Goal: Task Accomplishment & Management: Use online tool/utility

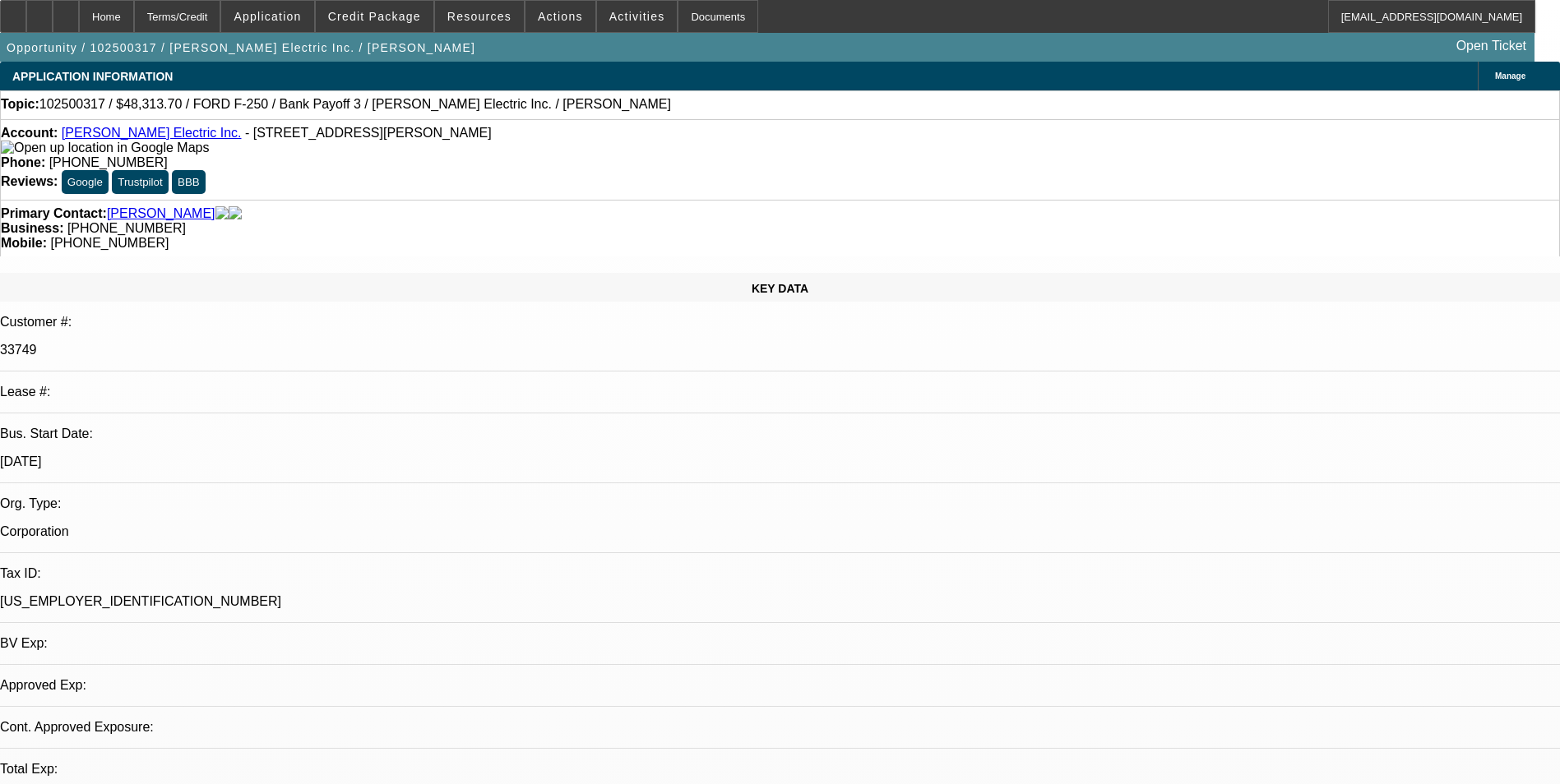
select select "0"
select select "2"
select select "0"
select select "2"
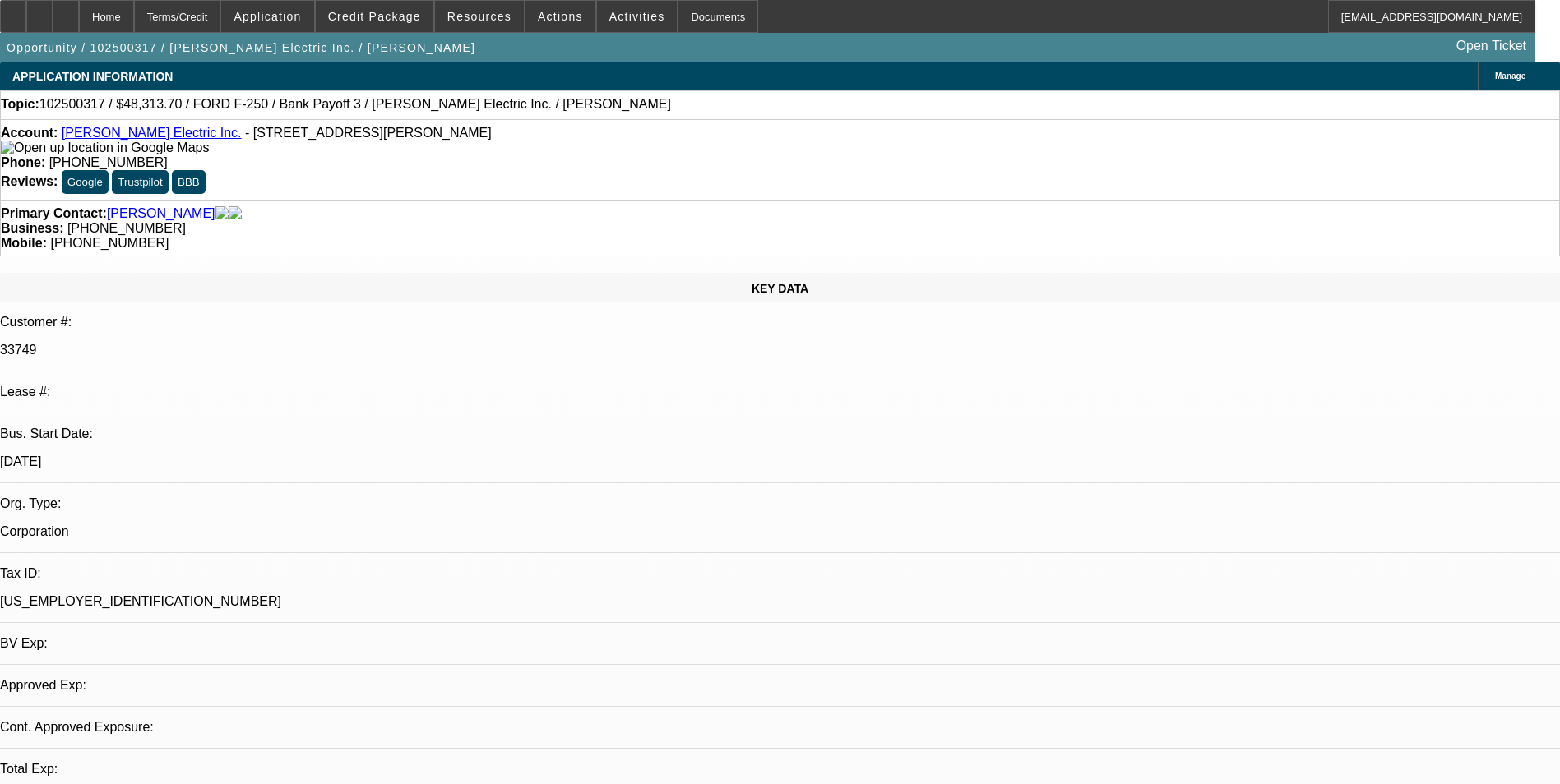
select select "0"
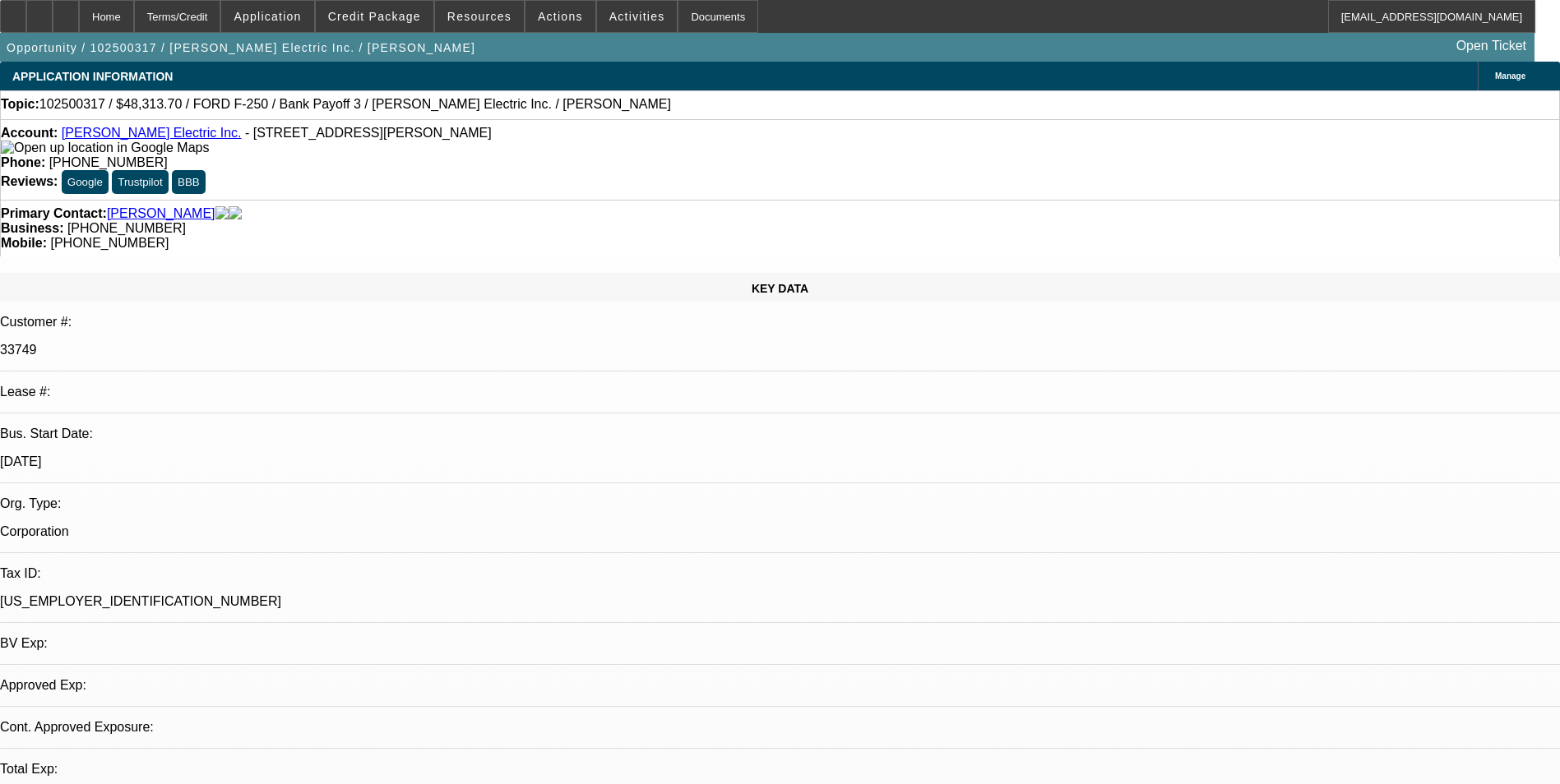
select select "0"
select select "1"
select select "2"
select select "6"
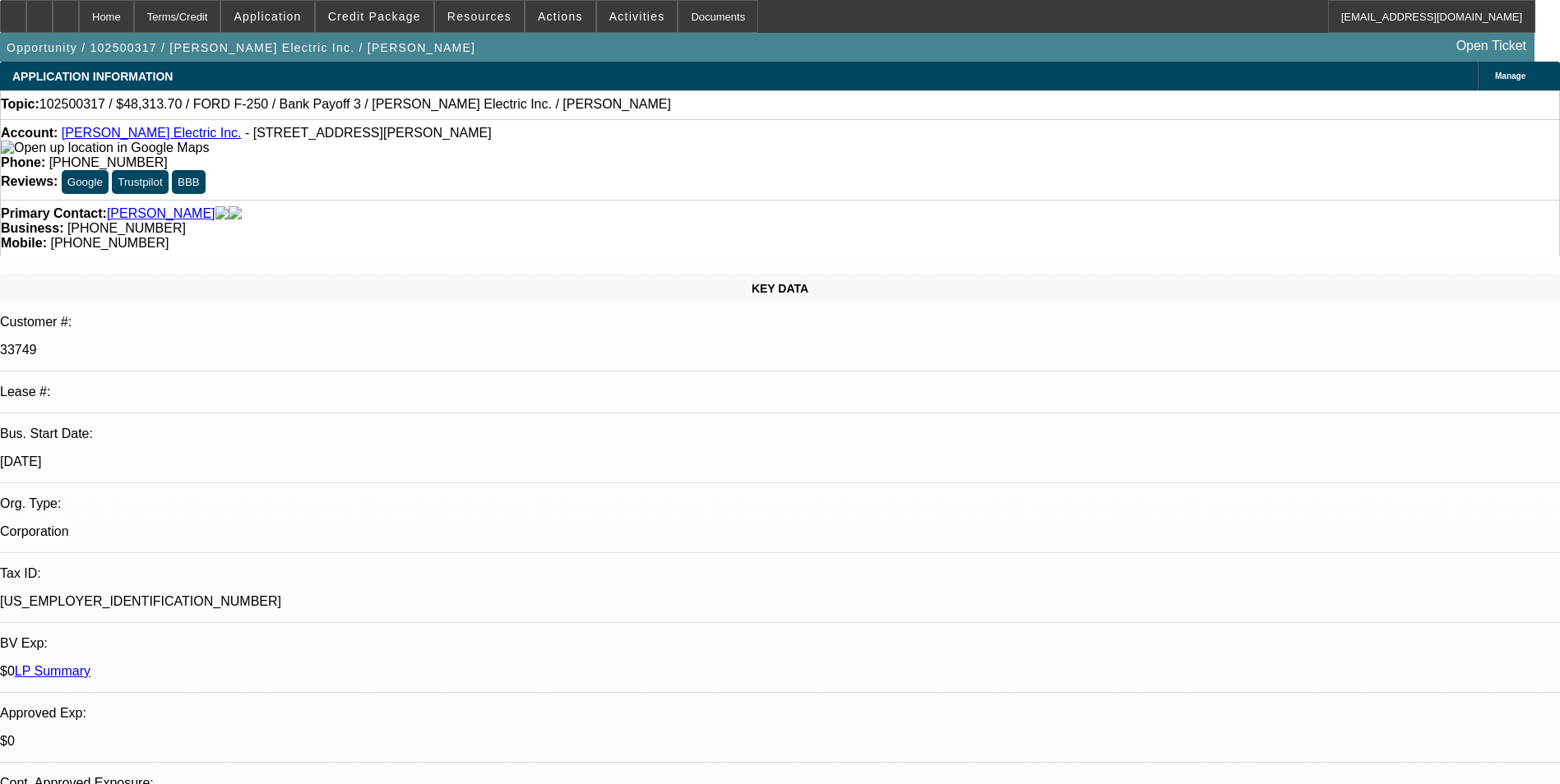
select select "1"
select select "2"
select select "6"
select select "1"
select select "3"
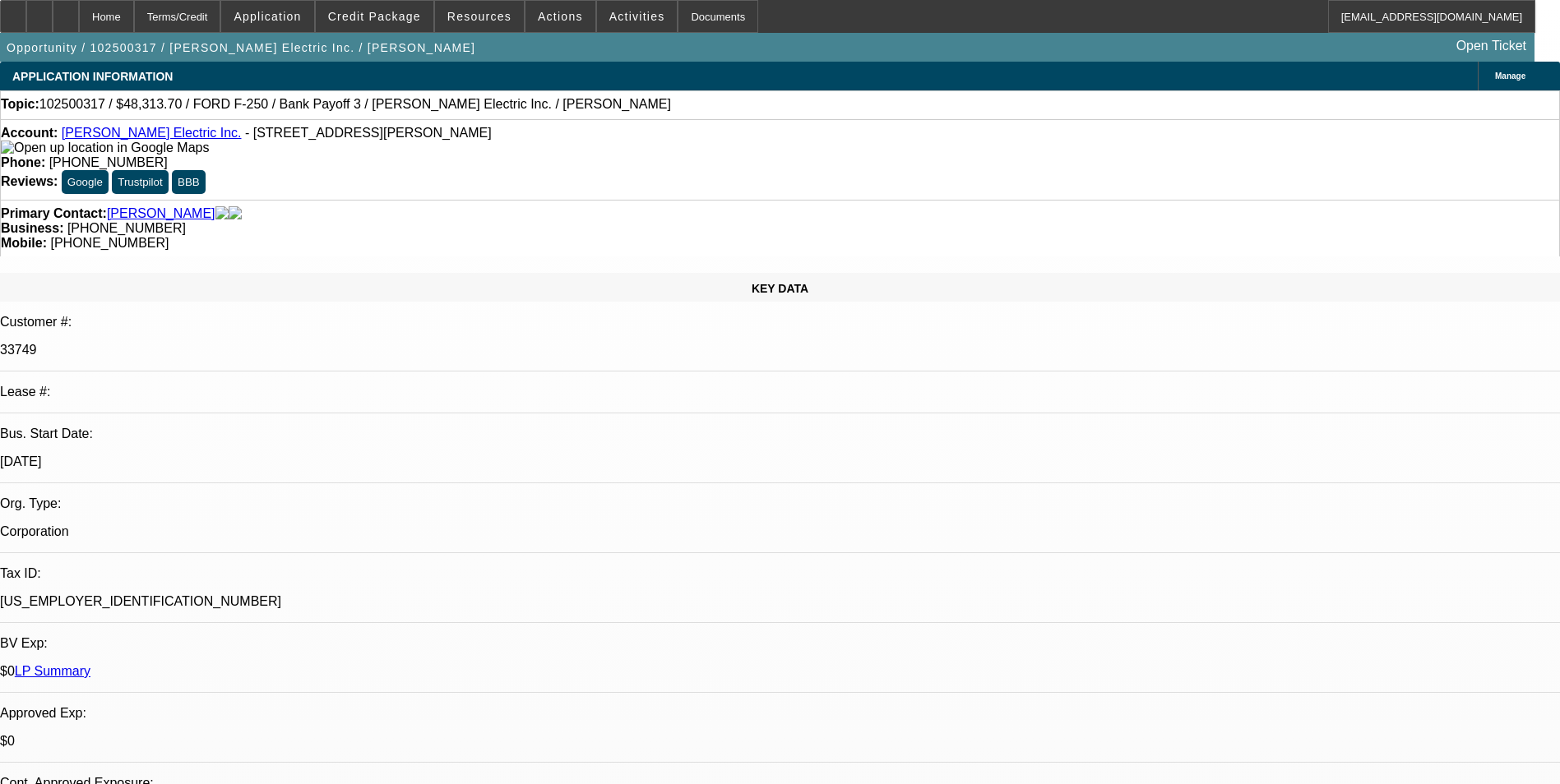
select select "6"
select select "1"
select select "3"
select select "6"
click at [398, 23] on span at bounding box center [374, 16] width 118 height 40
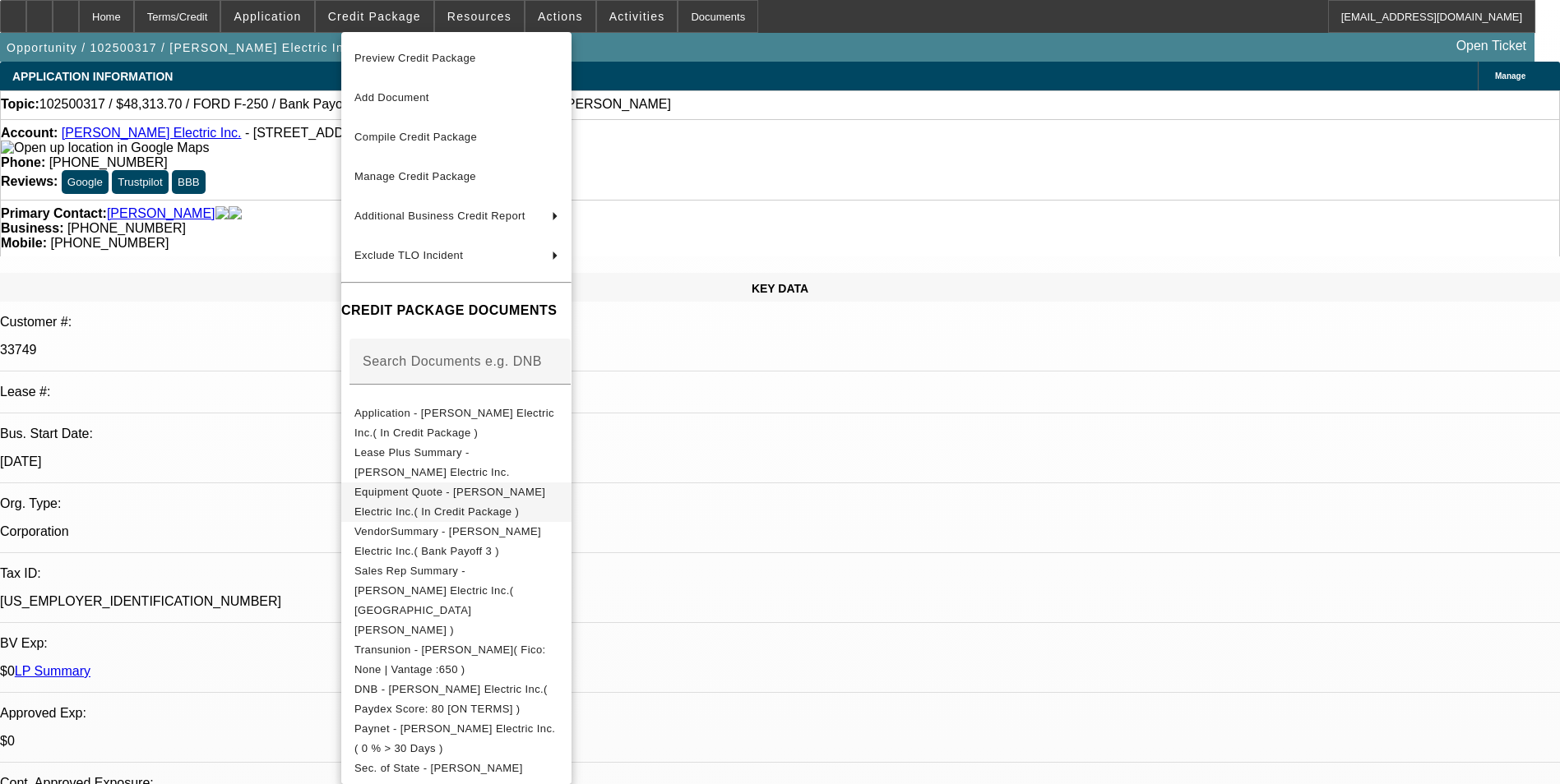
click at [458, 504] on span "Equipment Quote - [PERSON_NAME] Electric Inc.( In Credit Package )" at bounding box center [457, 502] width 204 height 40
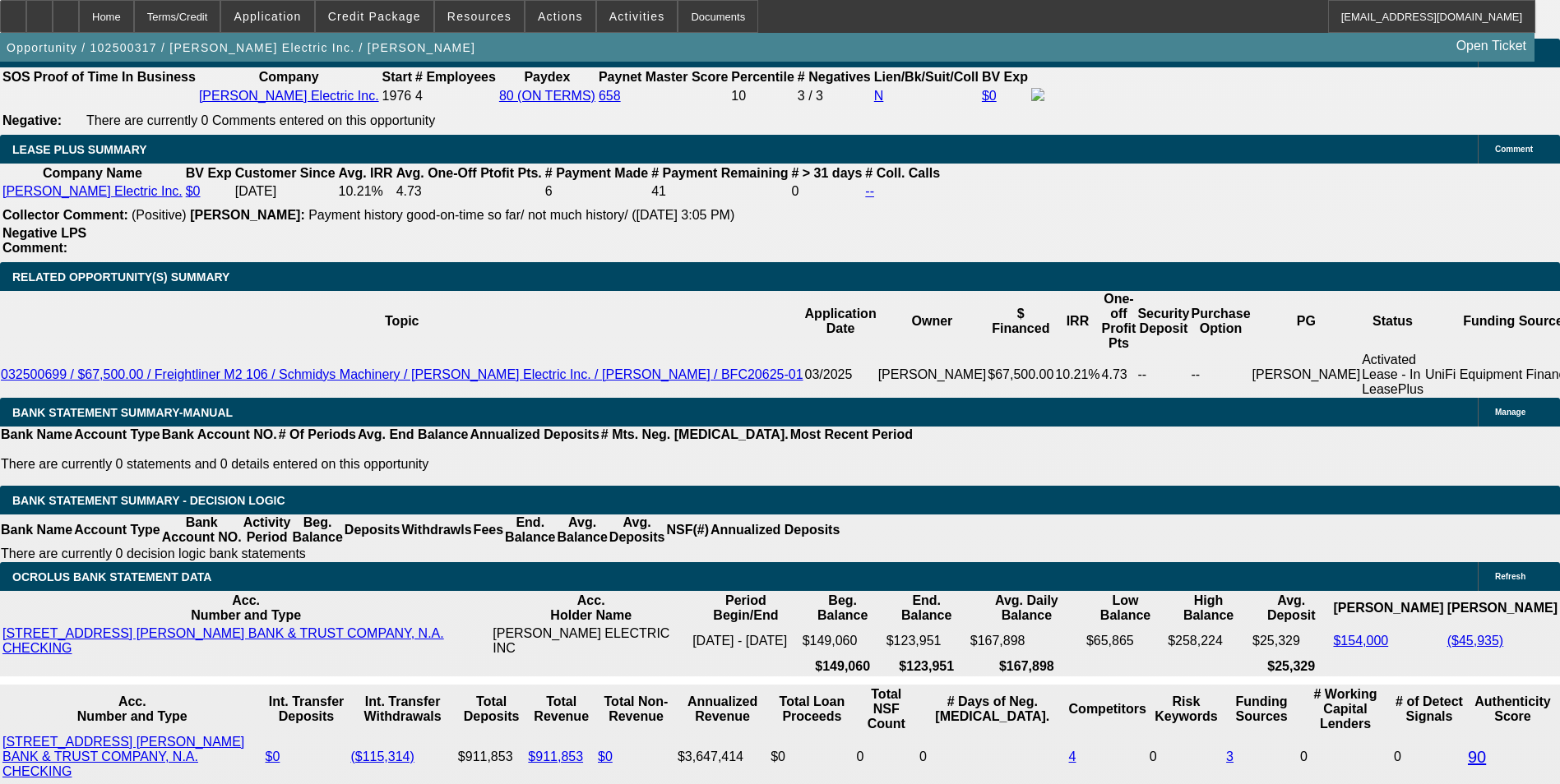
scroll to position [2711, 0]
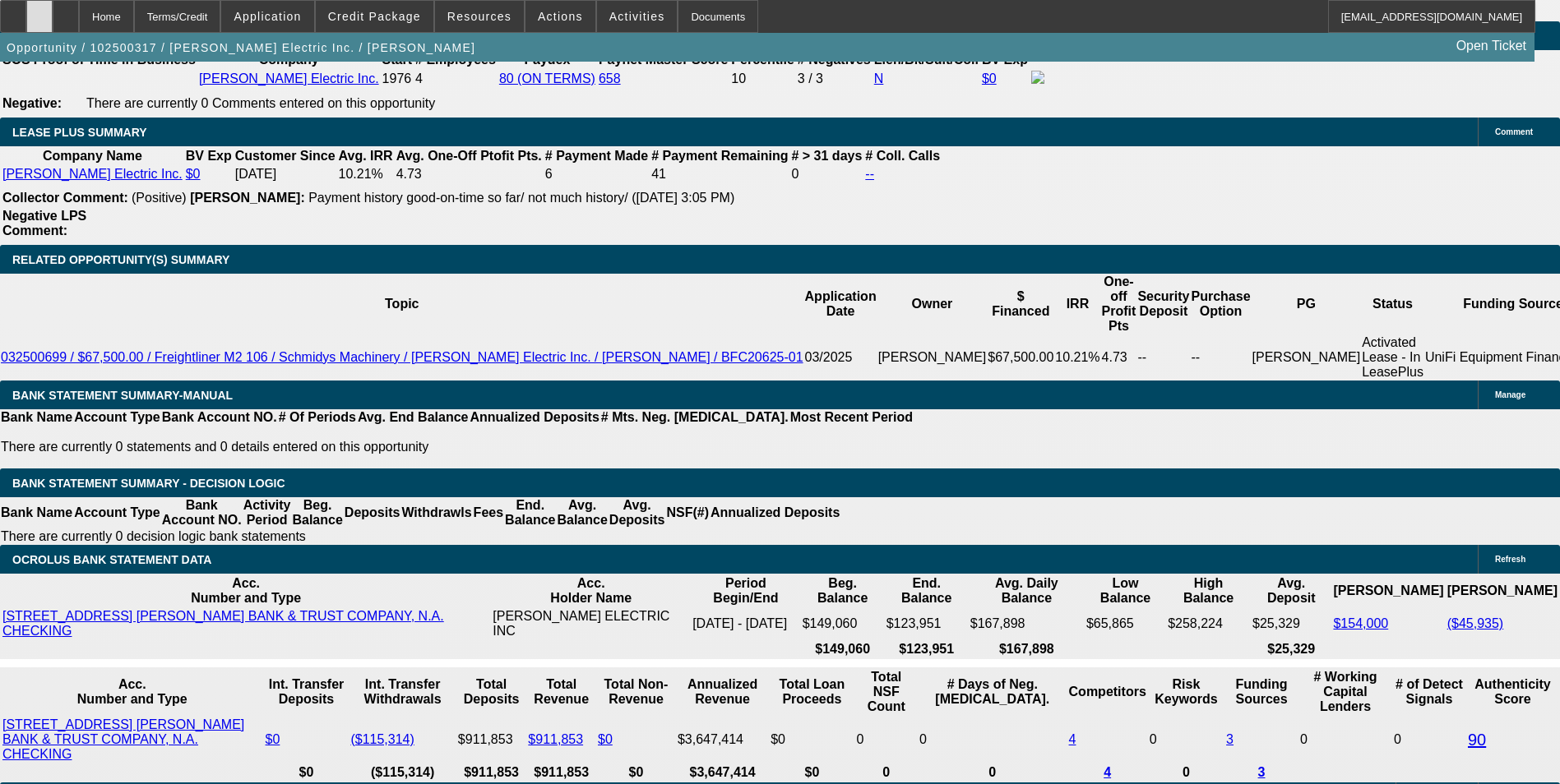
click at [53, 15] on div at bounding box center [39, 16] width 26 height 33
click at [392, 7] on span at bounding box center [374, 16] width 118 height 40
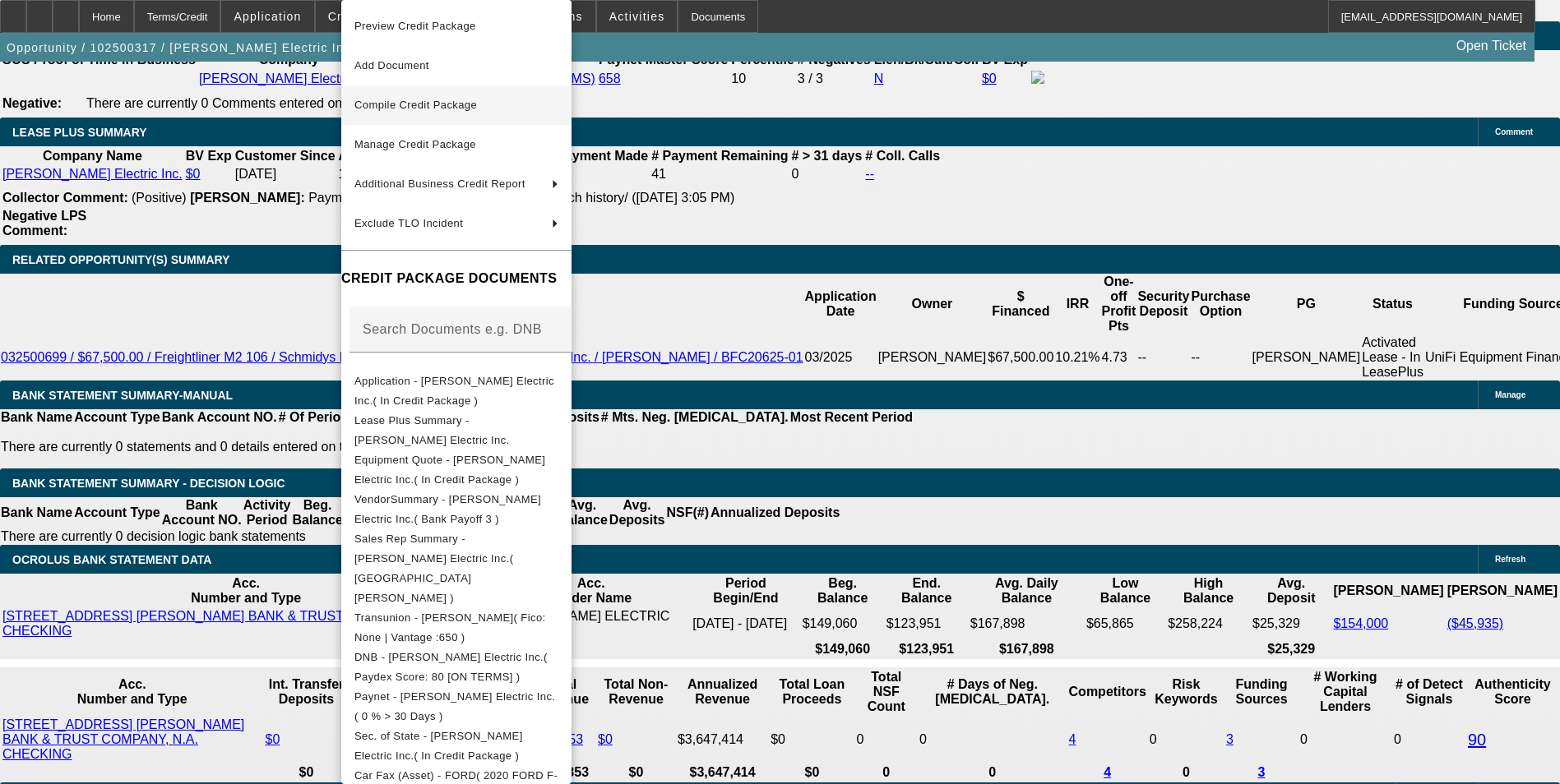
click at [444, 100] on span "Compile Credit Package" at bounding box center [416, 105] width 123 height 12
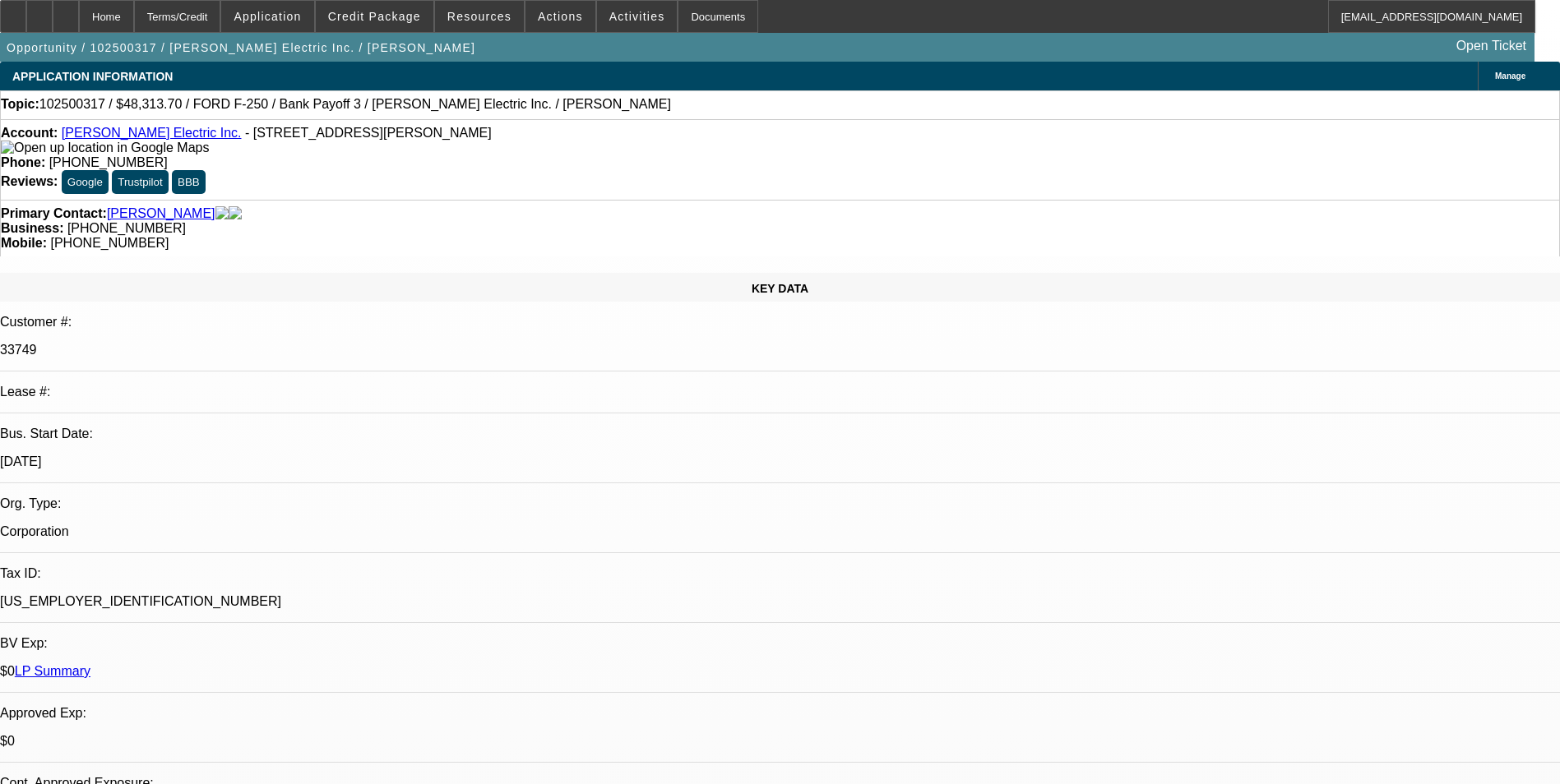
select select "0"
select select "2"
select select "0"
select select "6"
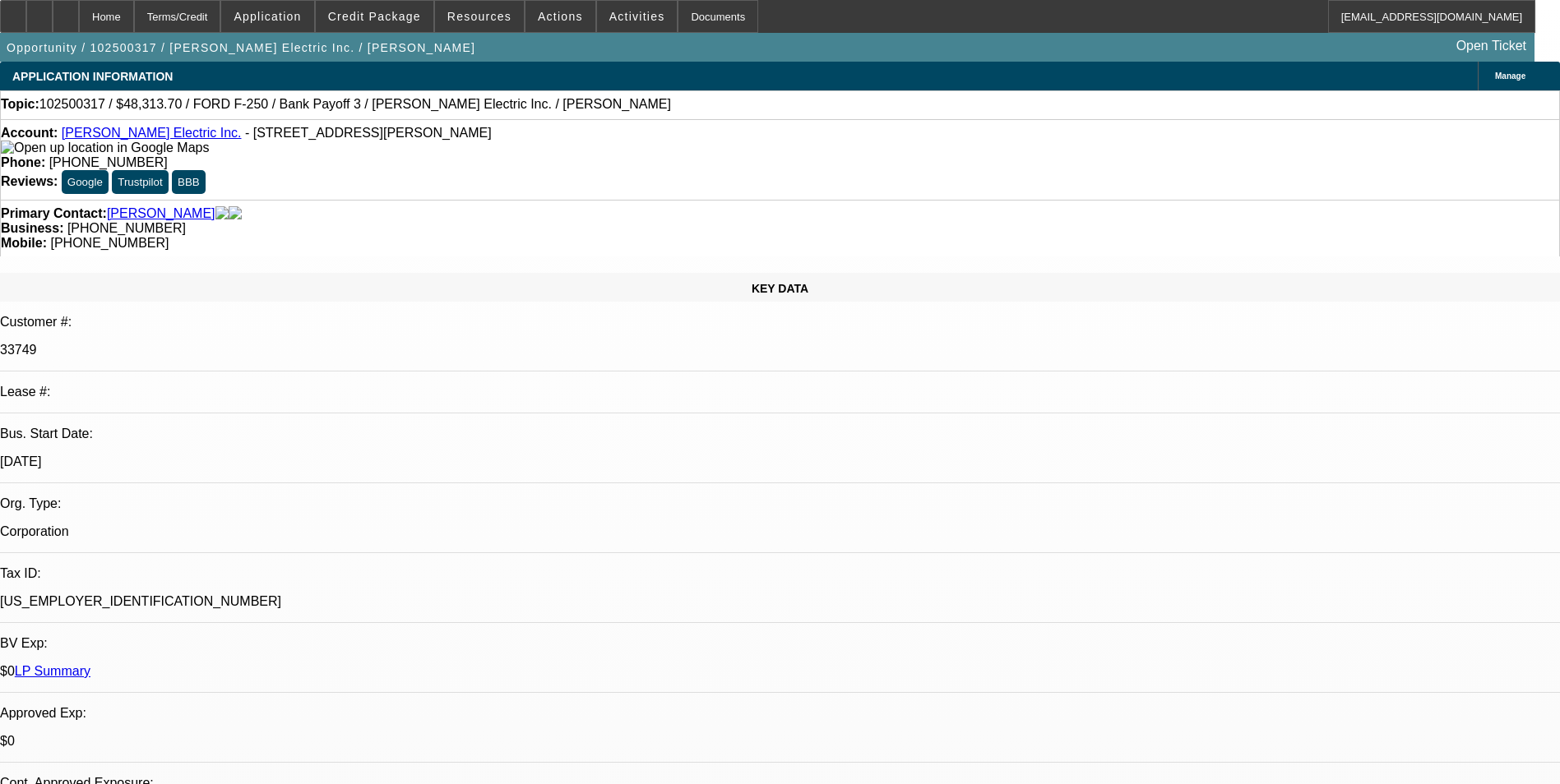
select select "0"
select select "2"
select select "0"
select select "6"
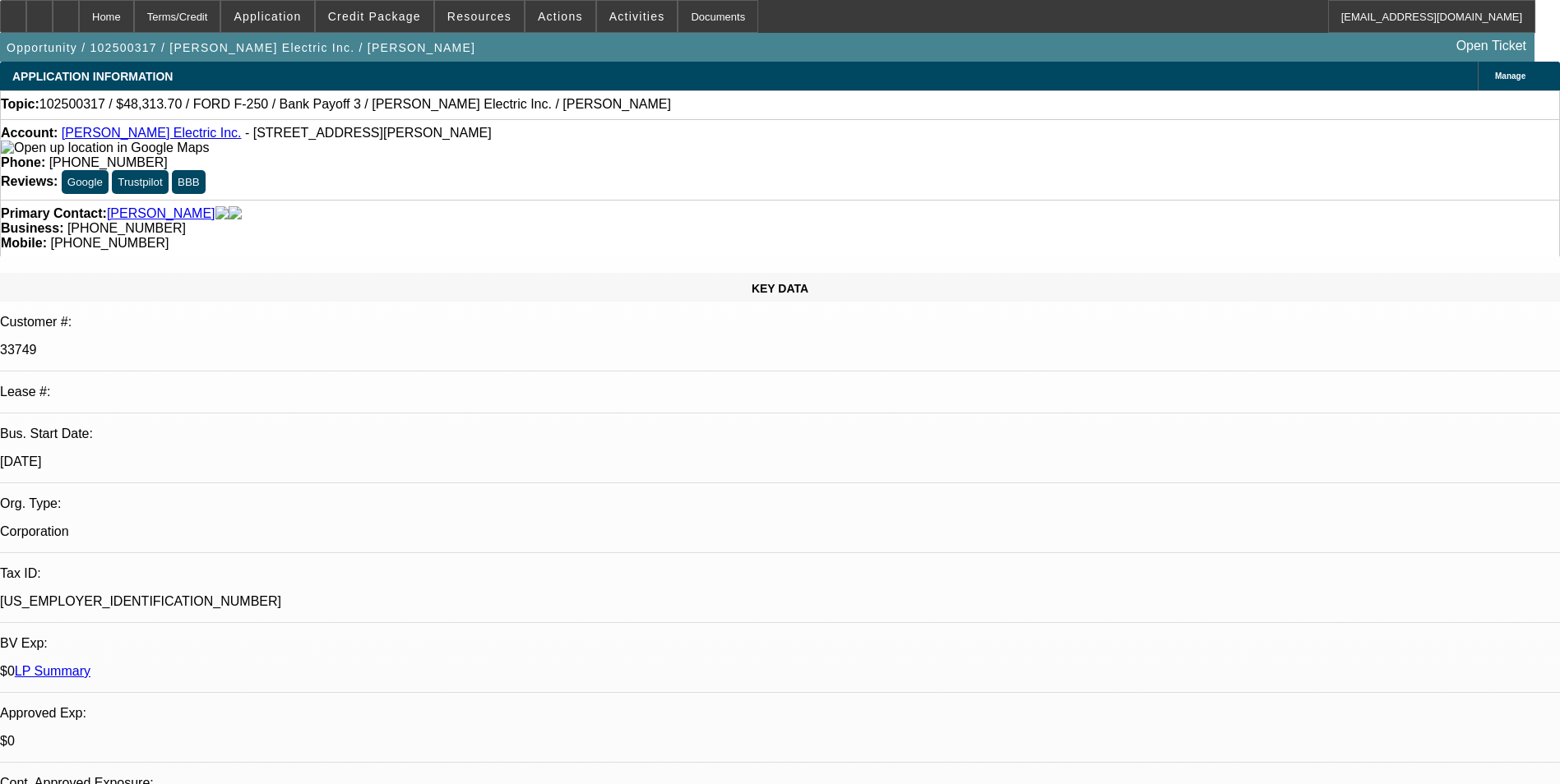
select select "0"
select select "3"
select select "0"
select select "6"
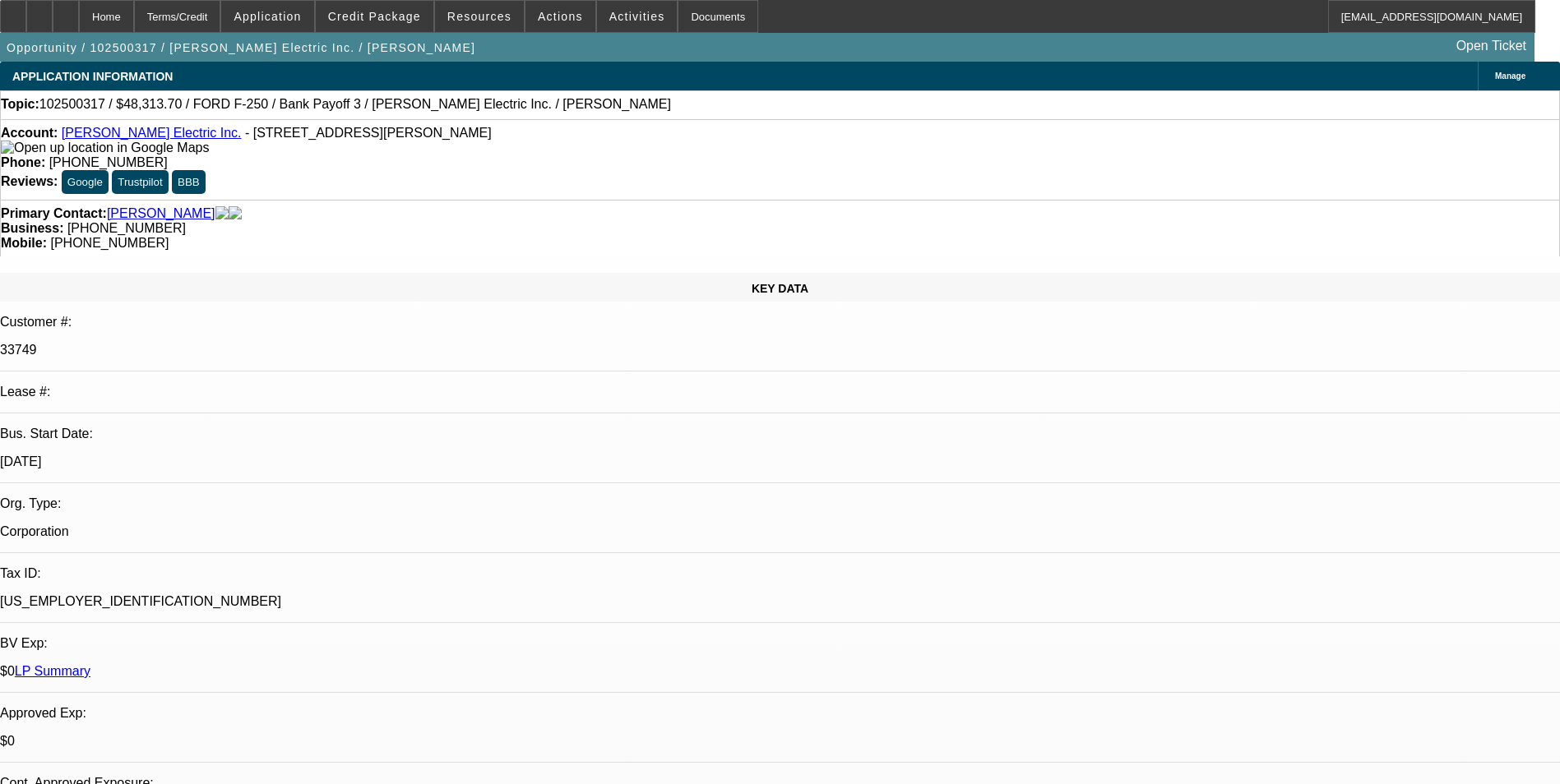
select select "0"
select select "3"
select select "0"
select select "6"
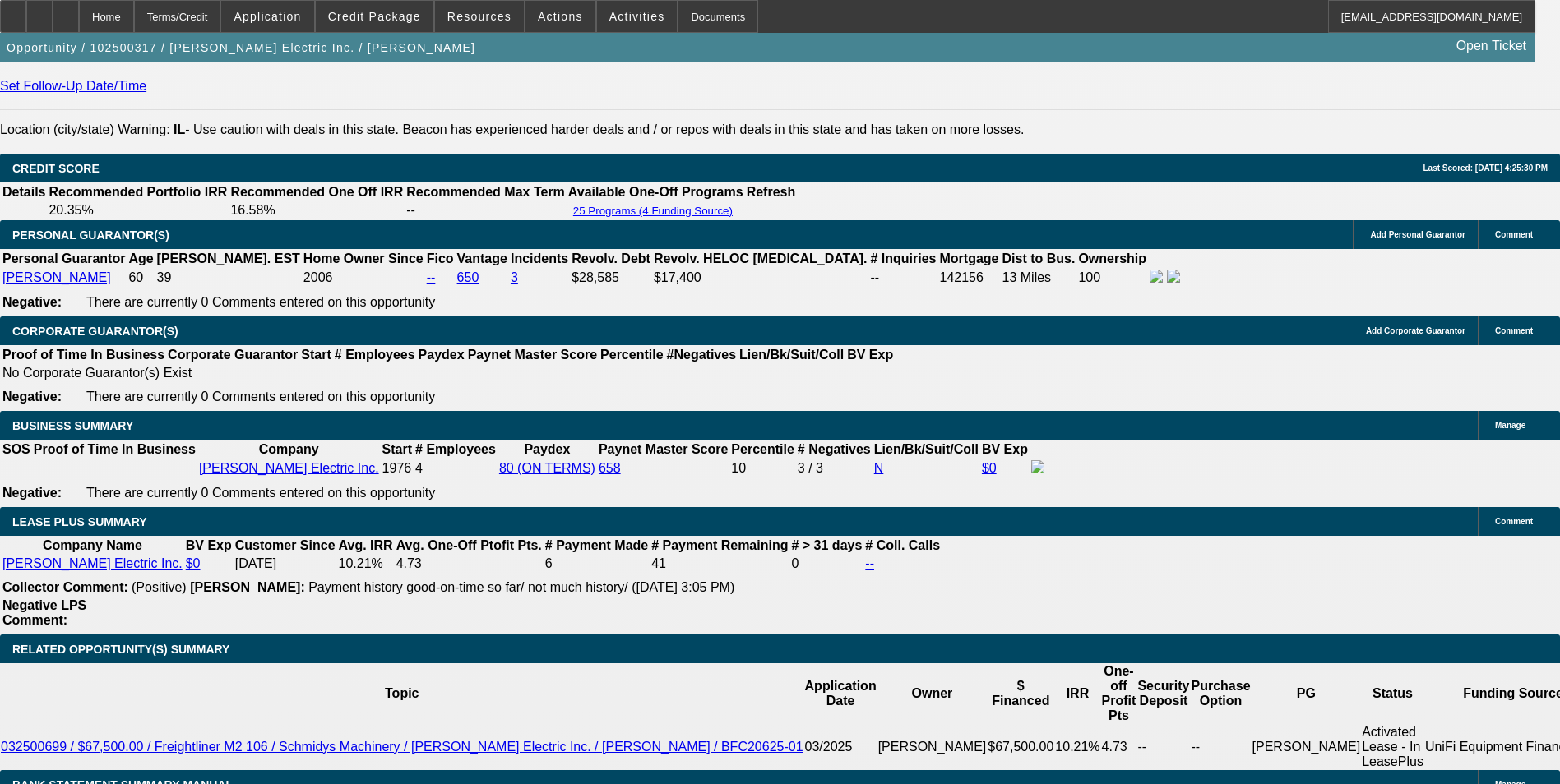
scroll to position [2547, 0]
